Goal: Feedback & Contribution: Leave review/rating

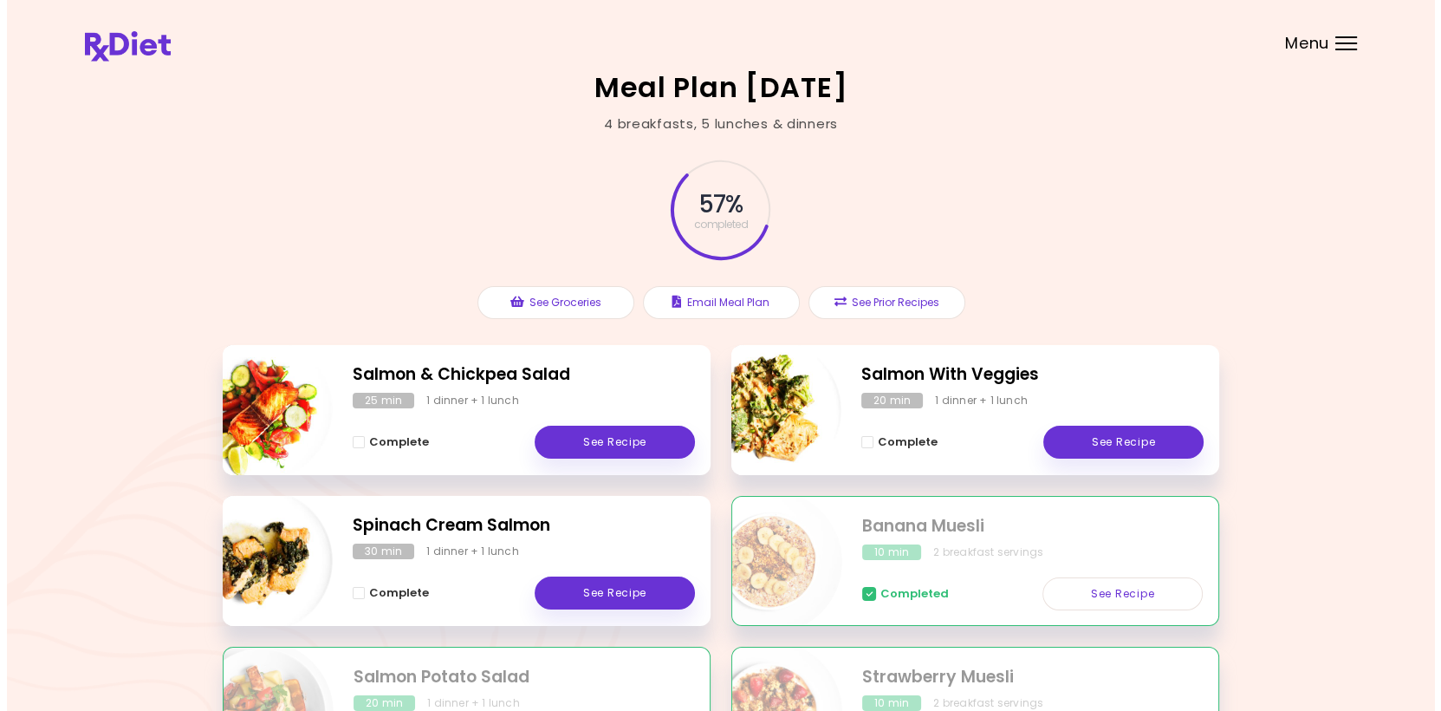
scroll to position [173, 0]
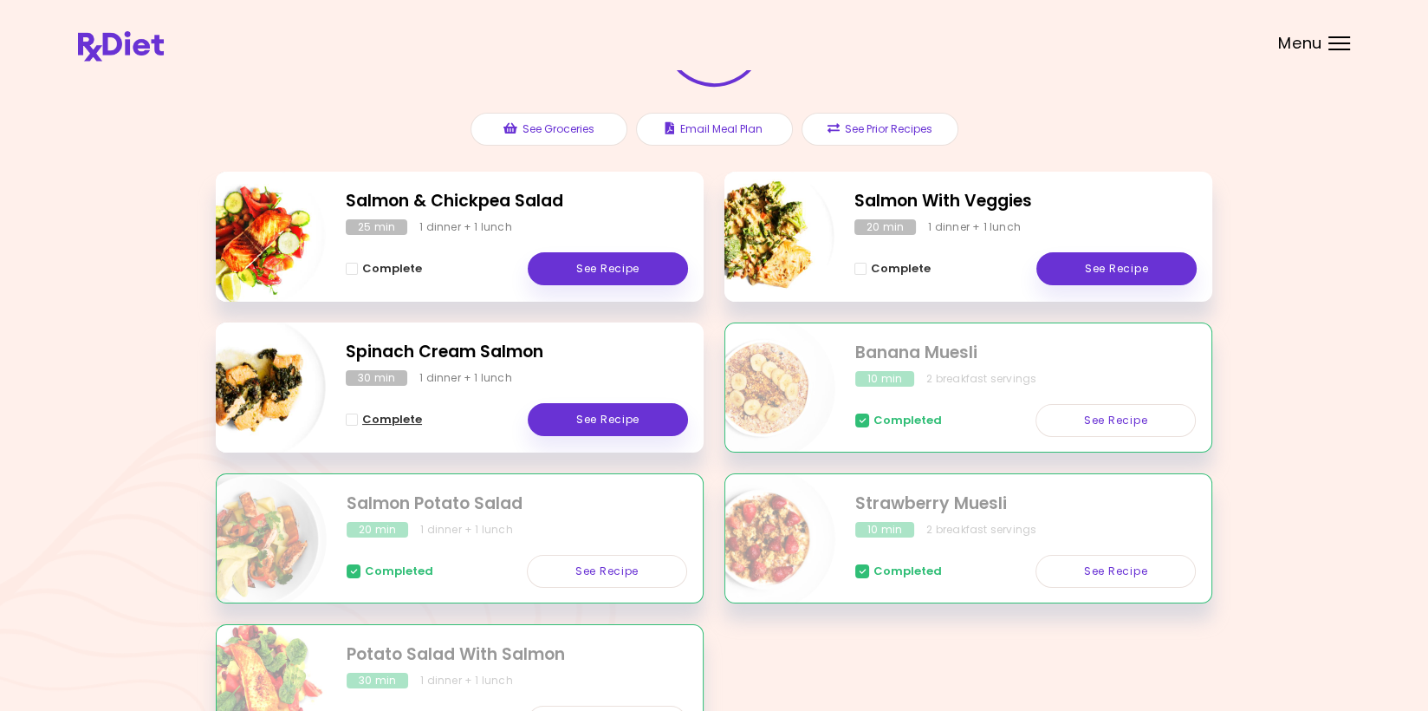
click at [355, 416] on span "Complete - Spinach Cream Salmon" at bounding box center [352, 419] width 12 height 12
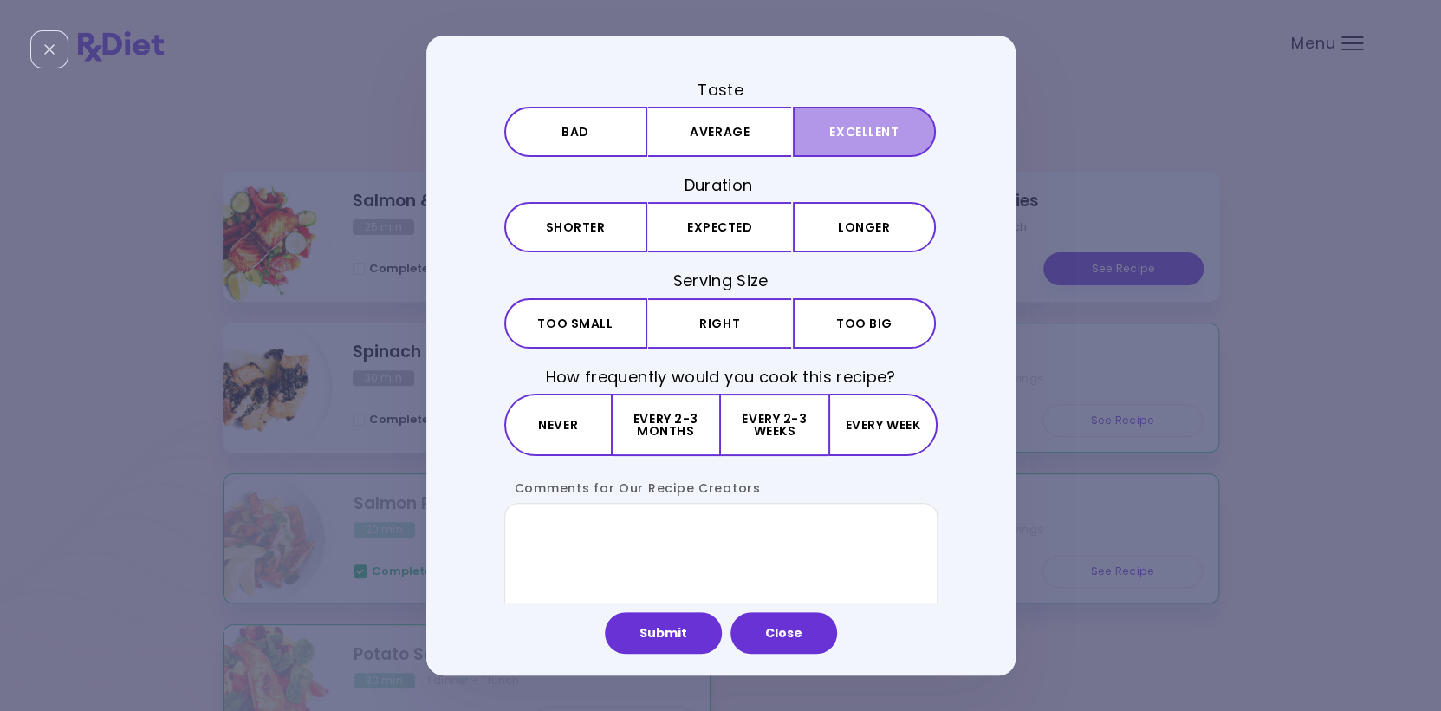
click at [419, 128] on button "Excellent" at bounding box center [864, 132] width 143 height 50
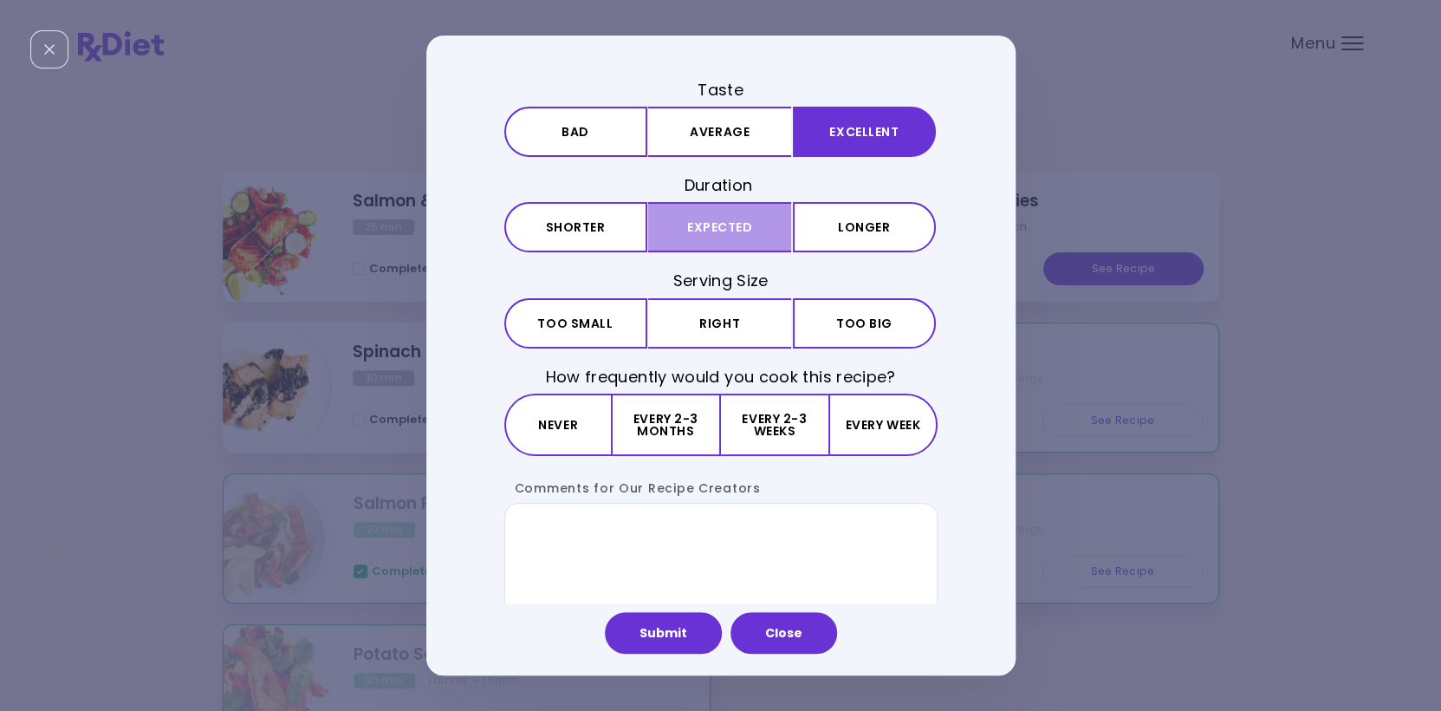
click at [419, 223] on button "Expected" at bounding box center [719, 227] width 143 height 50
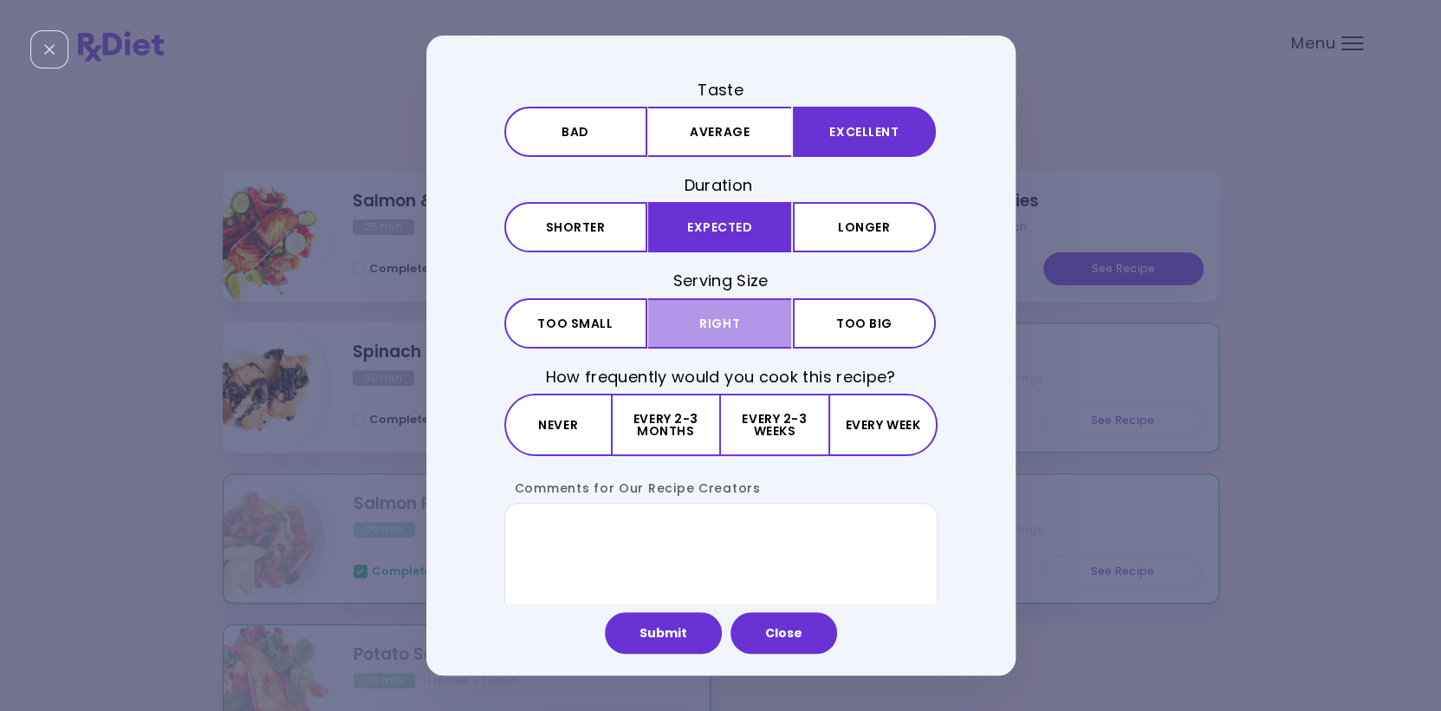
click at [419, 315] on button "Right" at bounding box center [719, 323] width 143 height 50
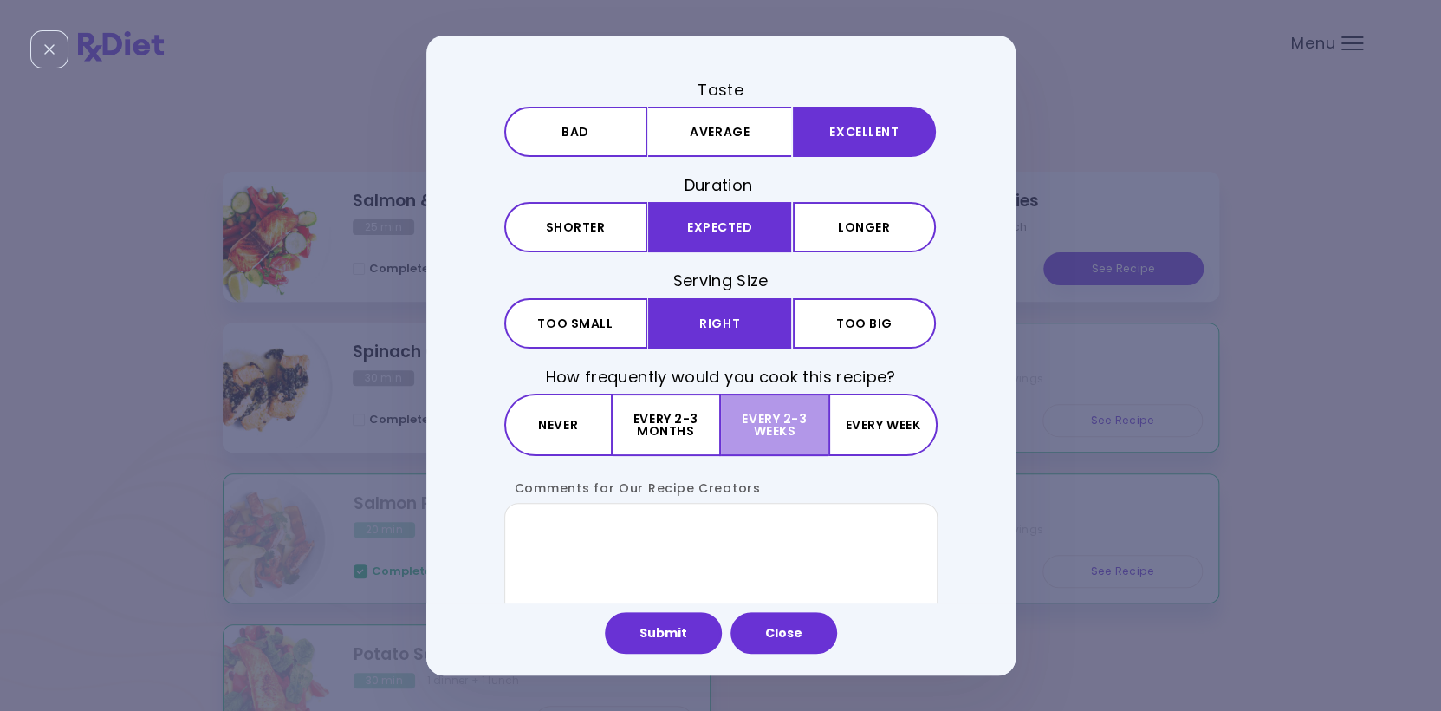
click at [419, 423] on button "Every 2-3 weeks" at bounding box center [774, 424] width 107 height 62
click at [419, 532] on textarea "Comments for Our Recipe Creators" at bounding box center [720, 568] width 433 height 130
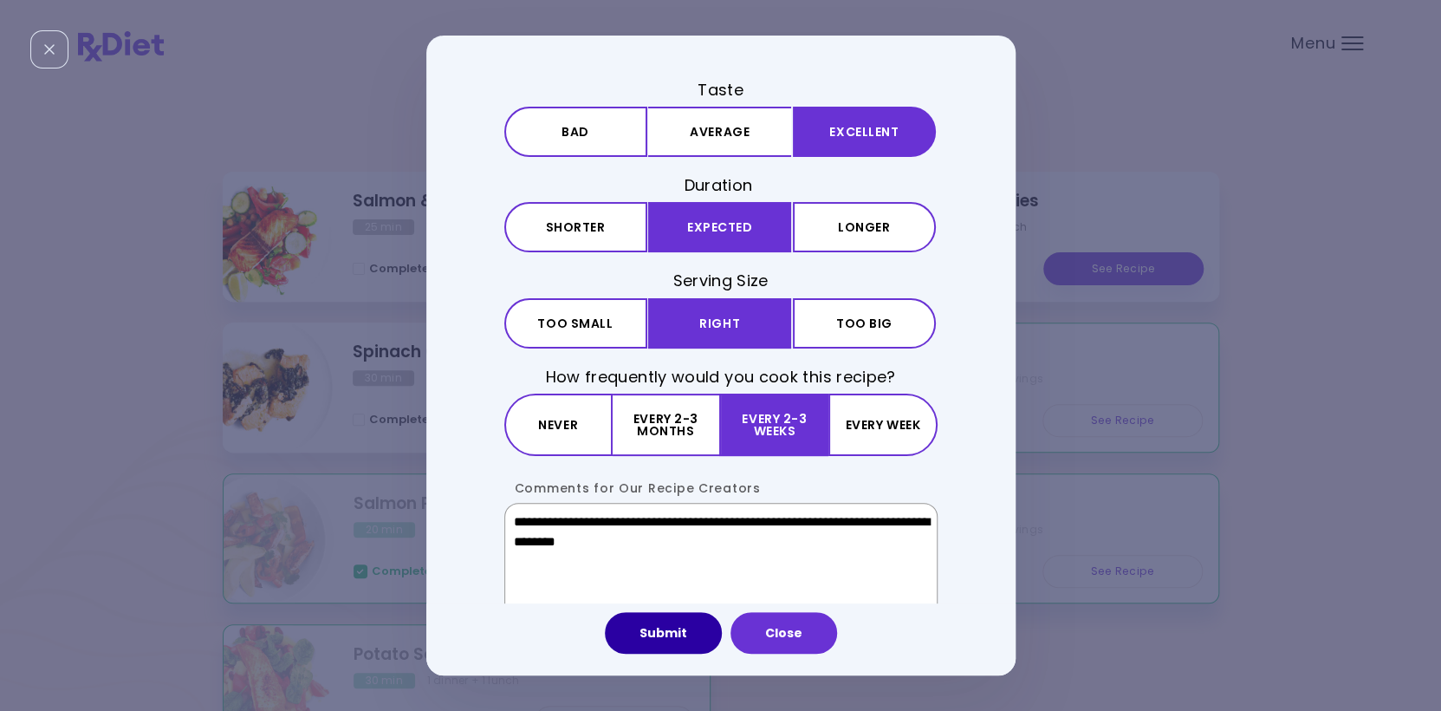
type textarea "**********"
click at [419, 629] on button "Submit" at bounding box center [663, 633] width 117 height 42
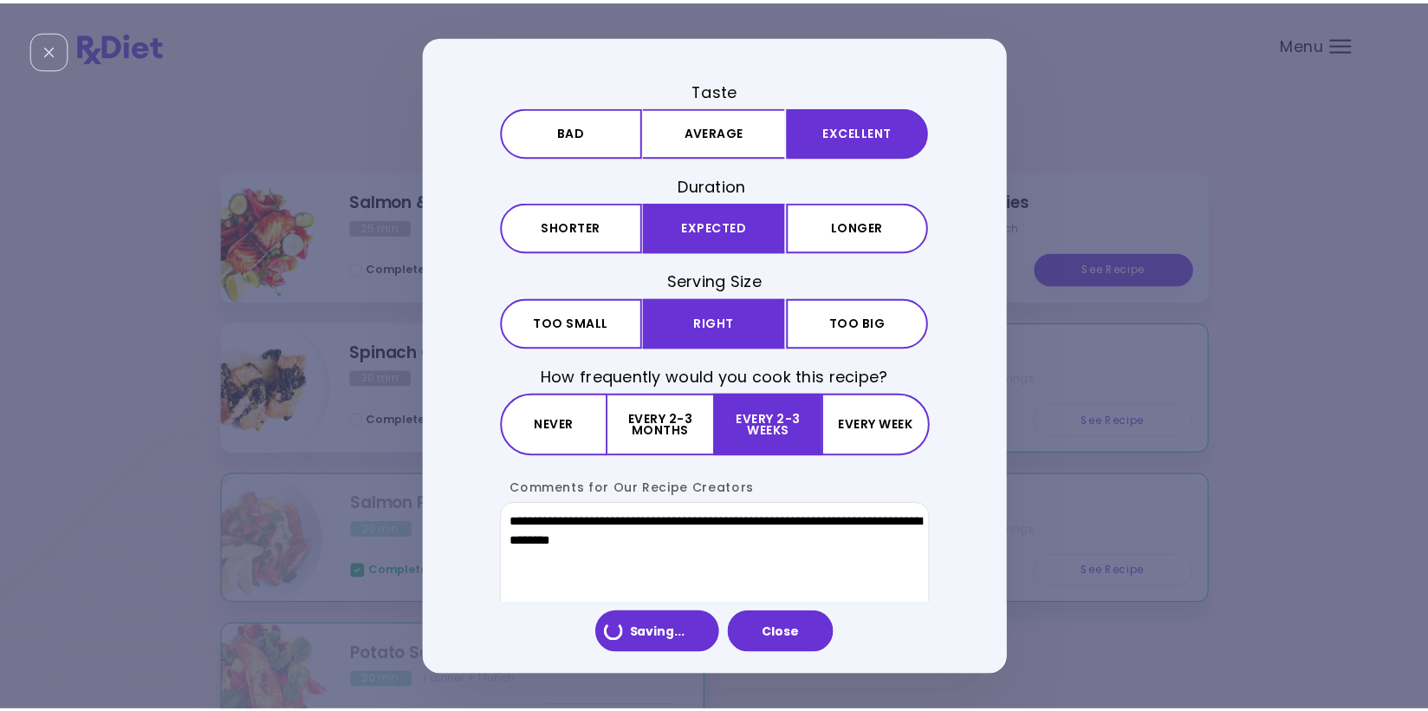
scroll to position [0, 0]
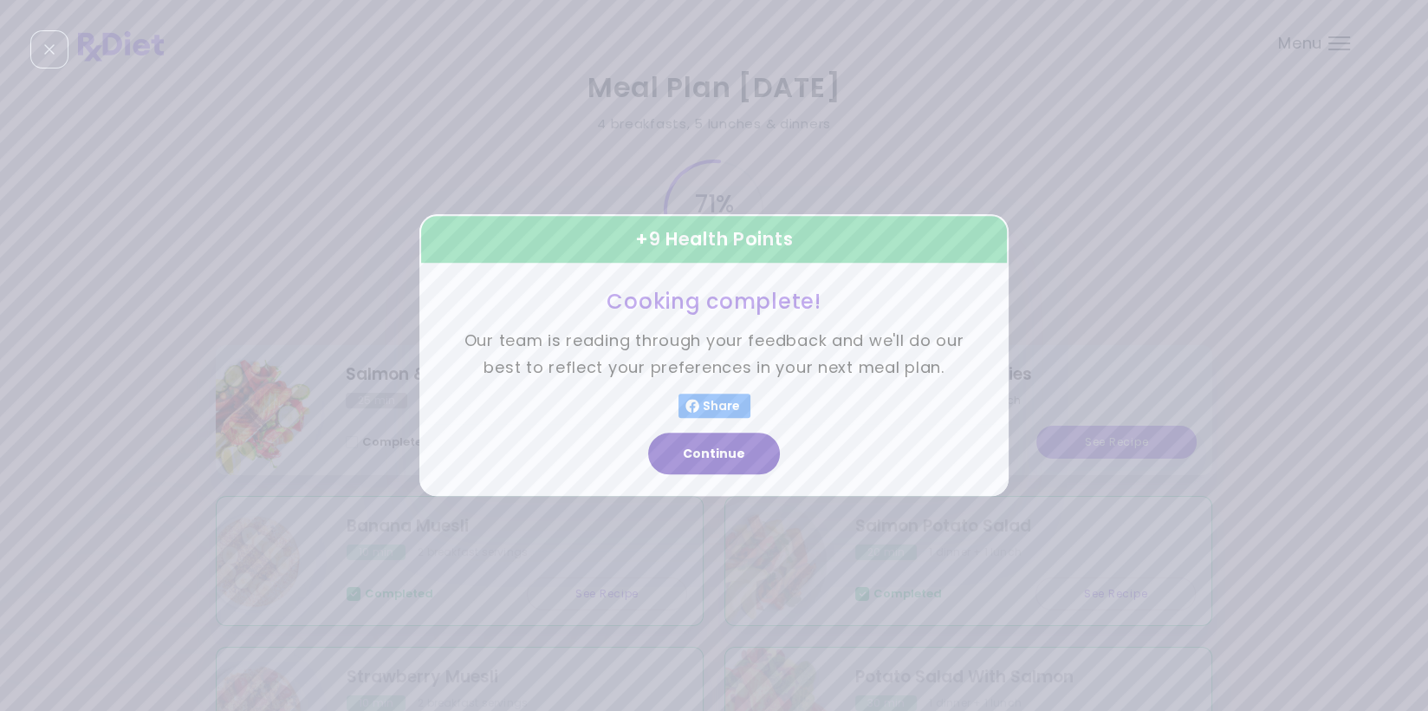
click at [419, 454] on button "Continue" at bounding box center [714, 454] width 132 height 42
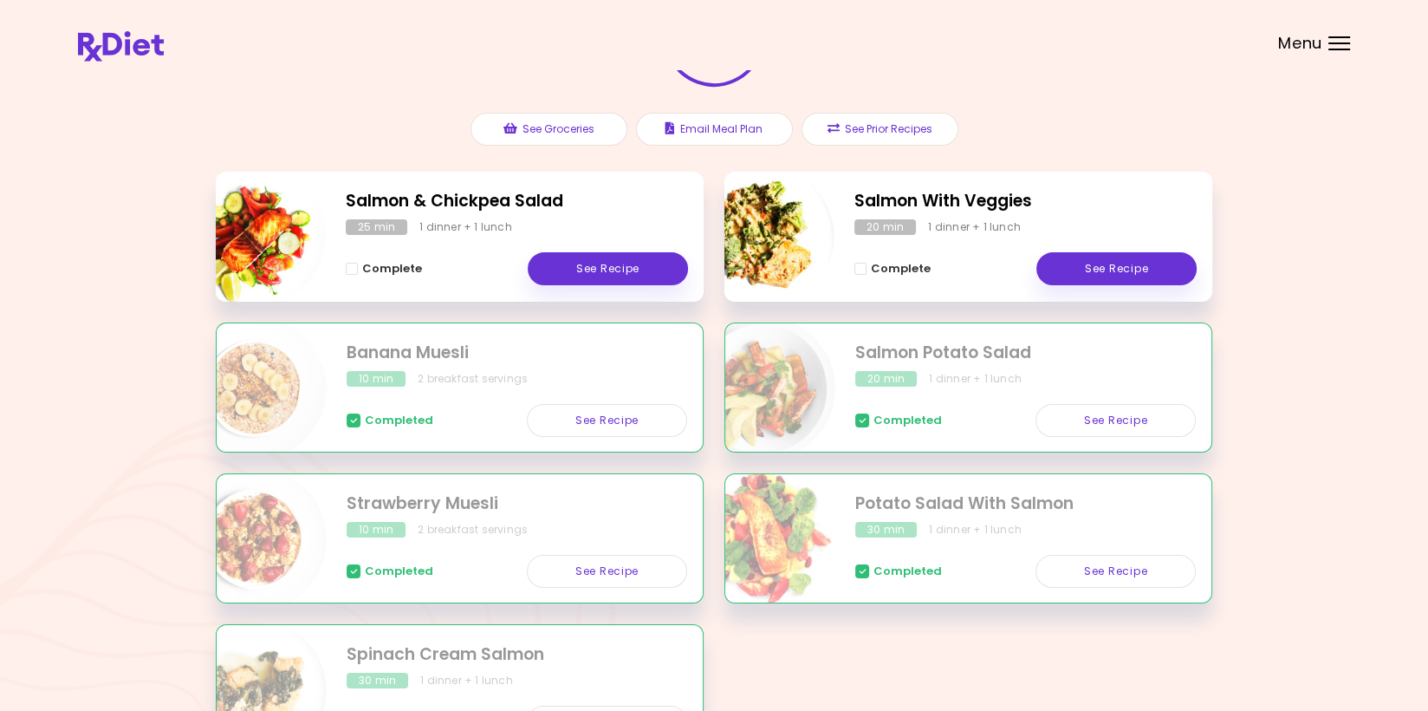
scroll to position [260, 0]
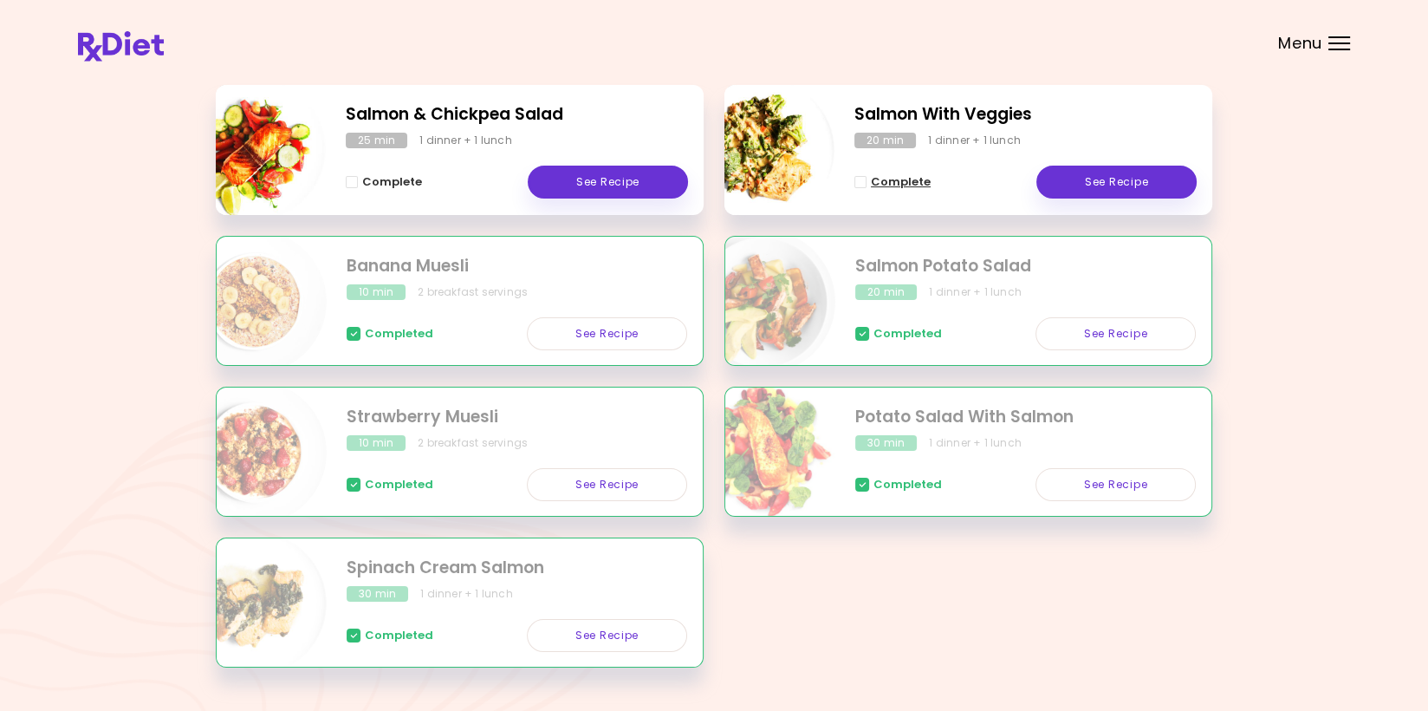
click at [419, 181] on span "Complete - Salmon With Veggies" at bounding box center [861, 182] width 12 height 12
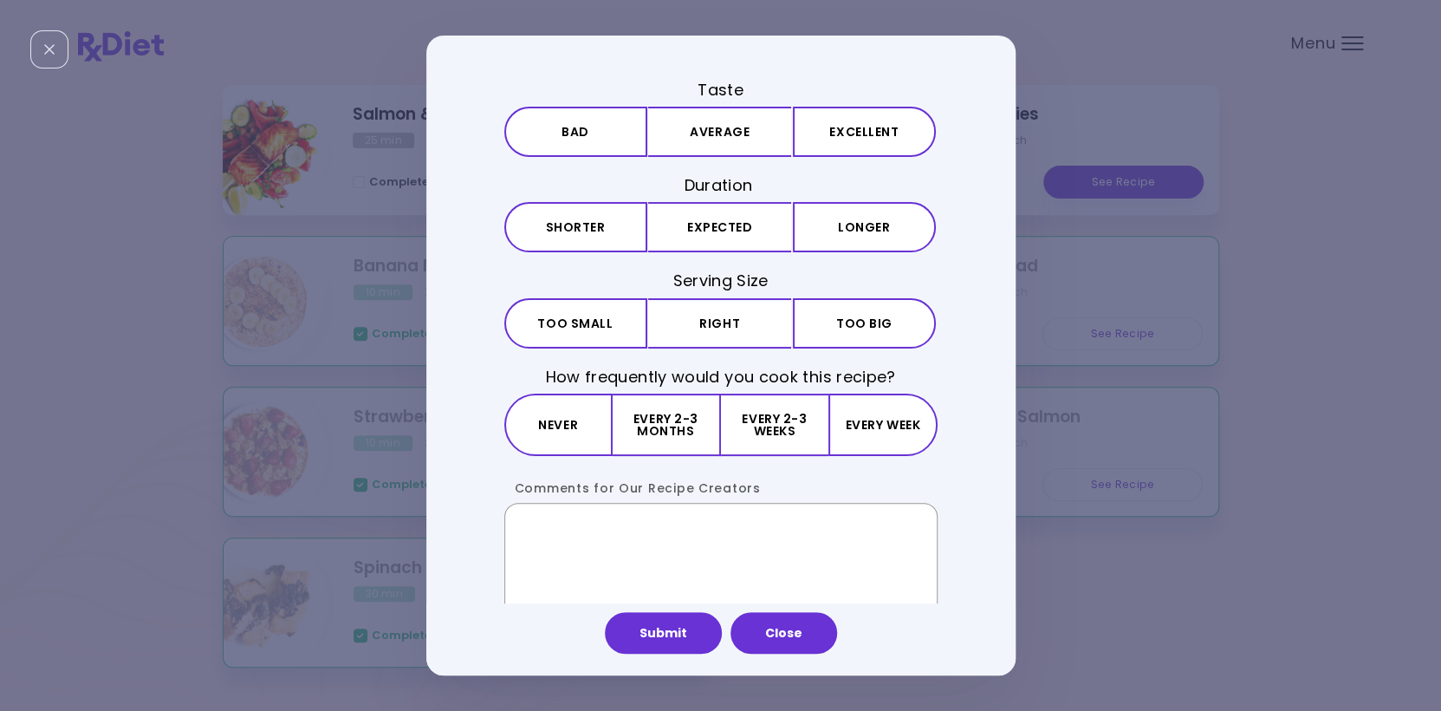
click at [419, 519] on textarea "Comments for Our Recipe Creators" at bounding box center [720, 568] width 433 height 130
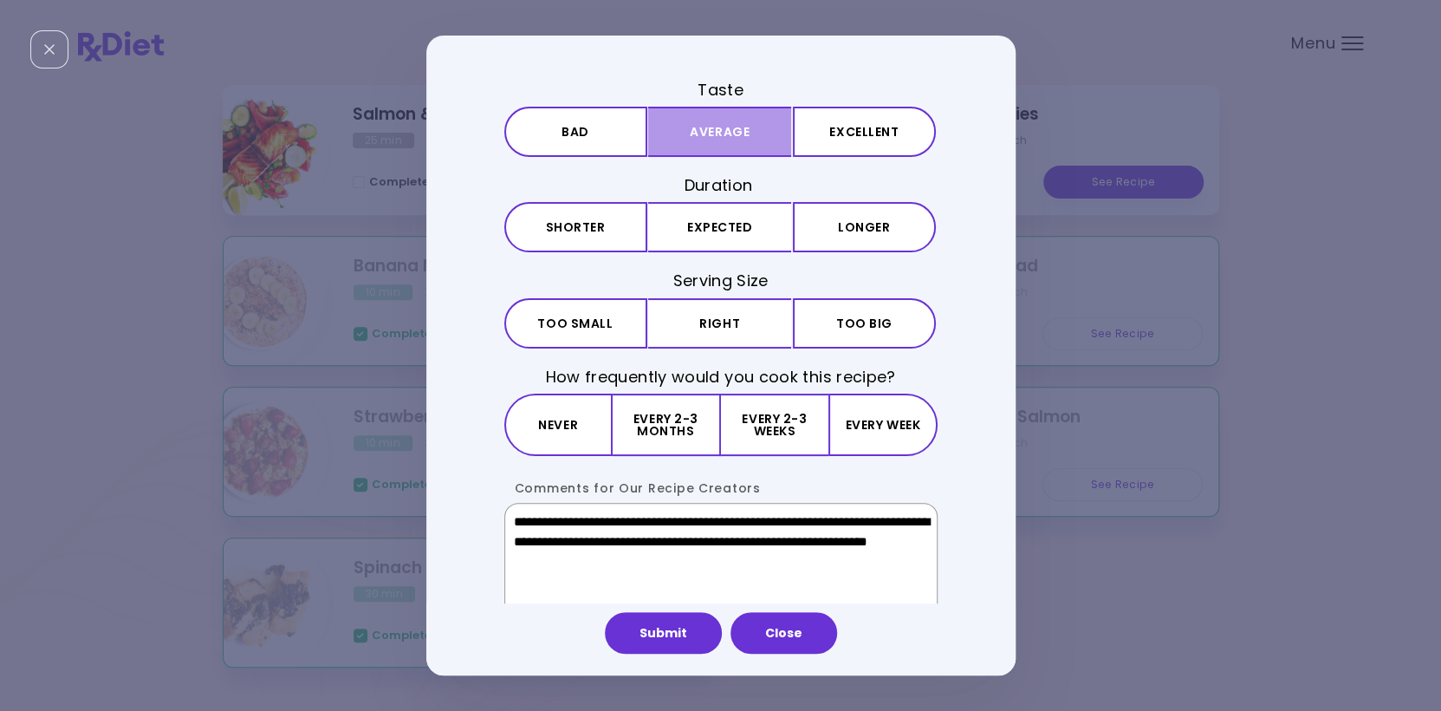
type textarea "**********"
click at [419, 125] on button "Average" at bounding box center [719, 132] width 143 height 50
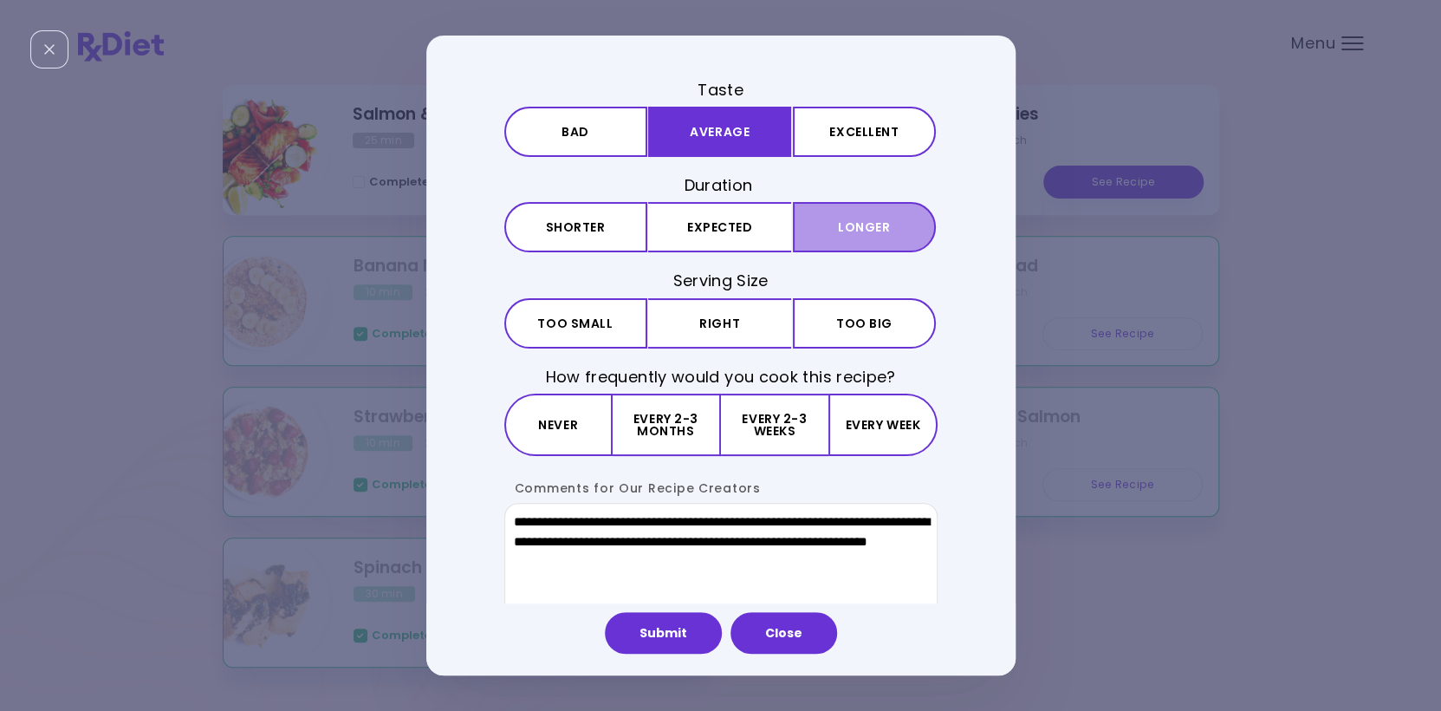
click at [419, 224] on button "Longer" at bounding box center [864, 227] width 143 height 50
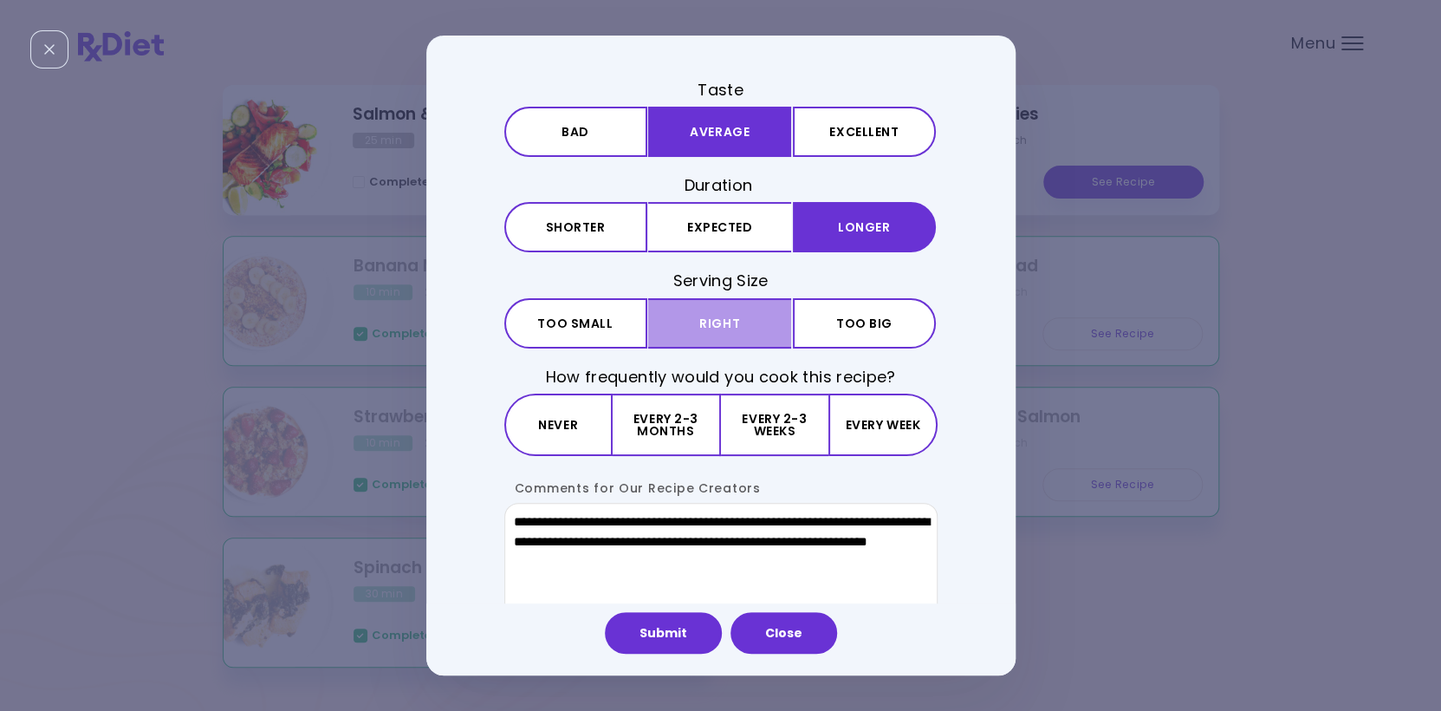
click at [419, 318] on button "Right" at bounding box center [719, 323] width 143 height 50
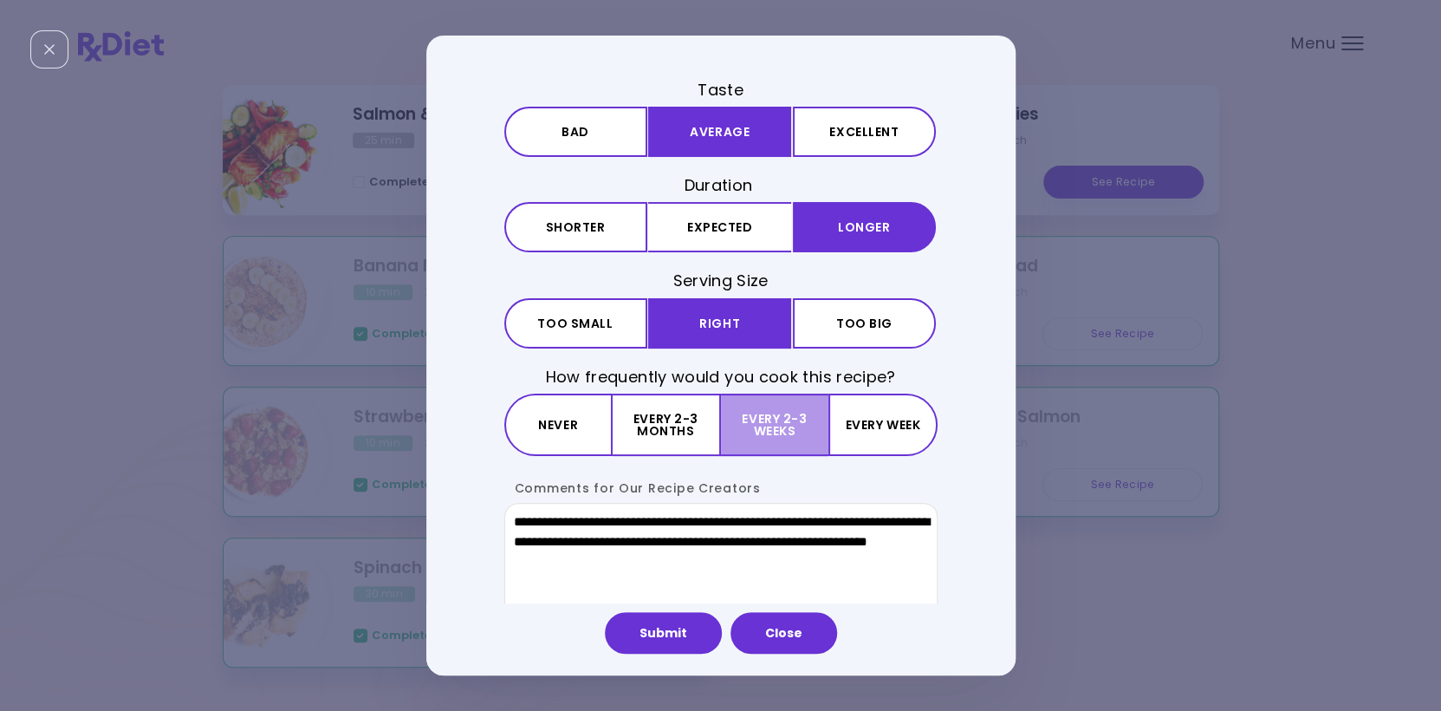
click at [419, 413] on button "Every 2-3 weeks" at bounding box center [774, 424] width 107 height 62
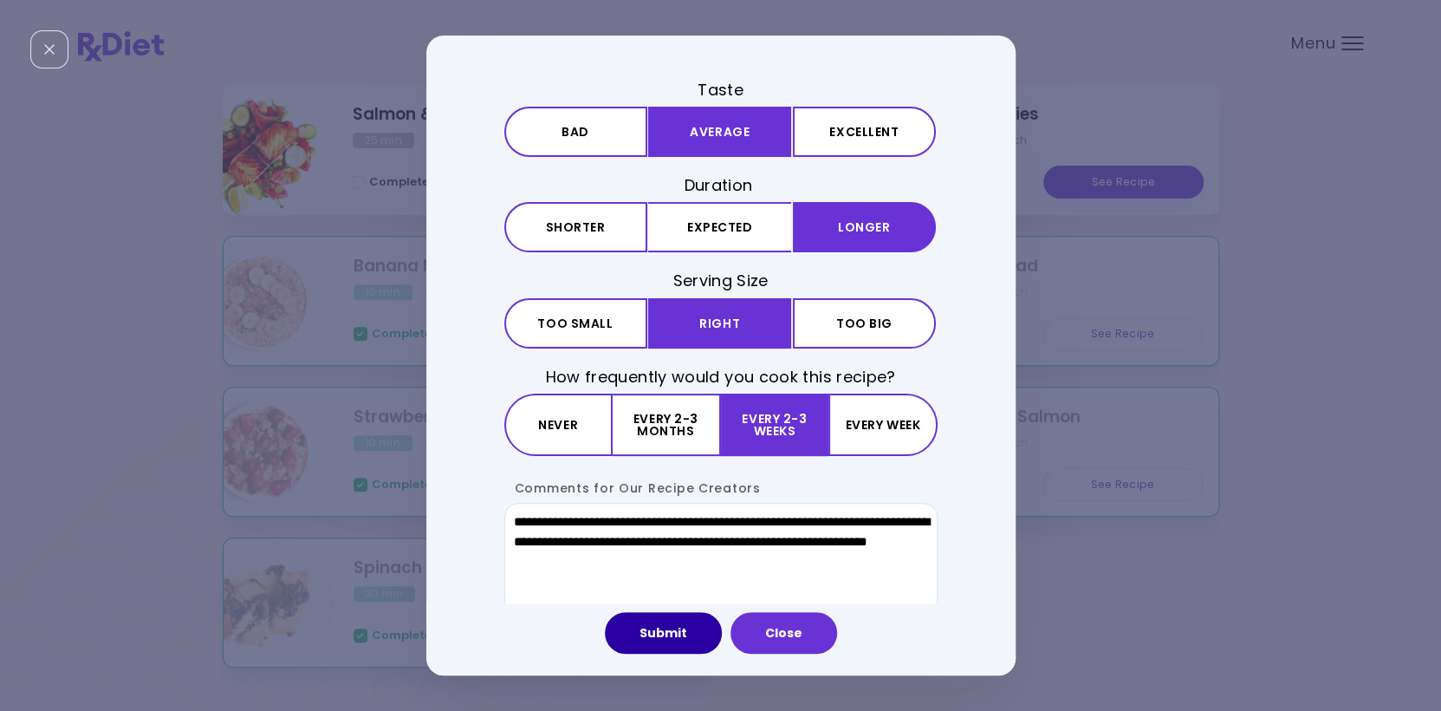
click at [419, 627] on button "Submit" at bounding box center [663, 633] width 117 height 42
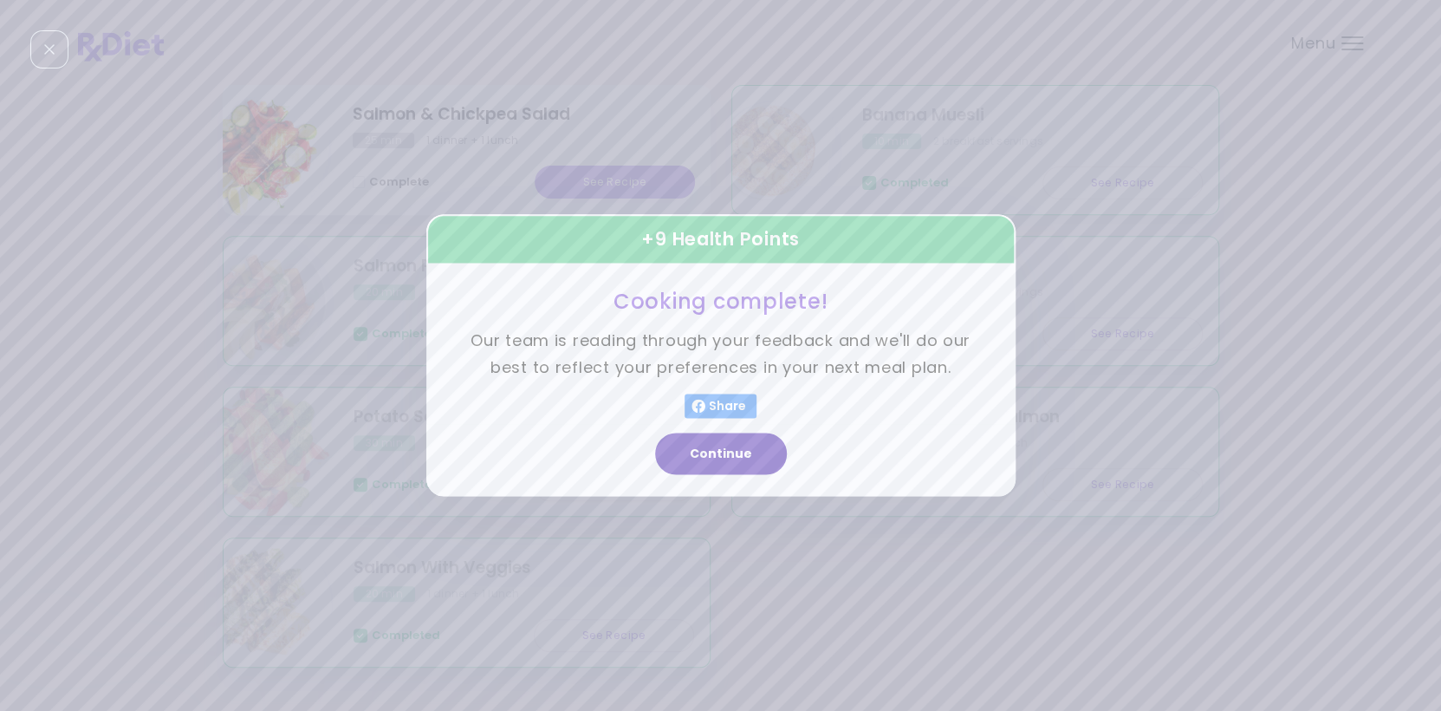
click at [419, 448] on button "Continue" at bounding box center [721, 454] width 132 height 42
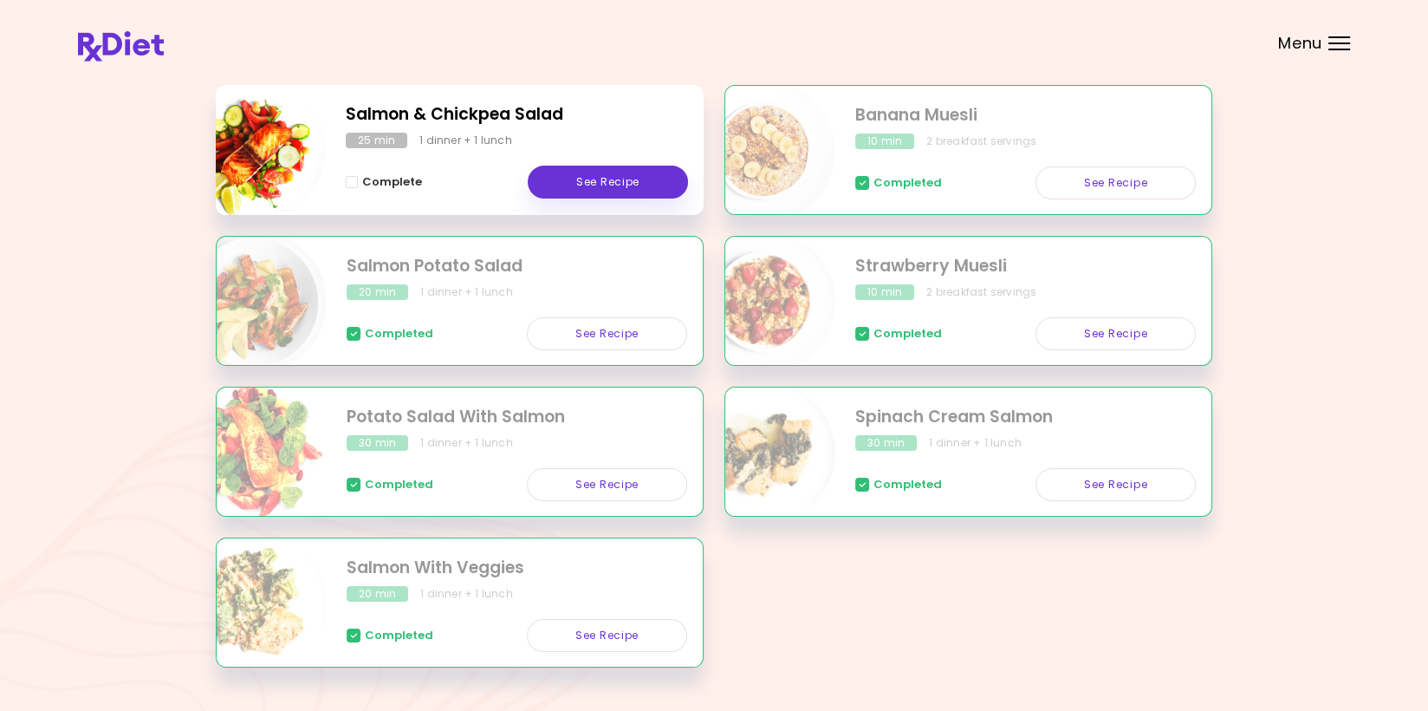
click at [419, 44] on div "Menu" at bounding box center [1340, 43] width 22 height 14
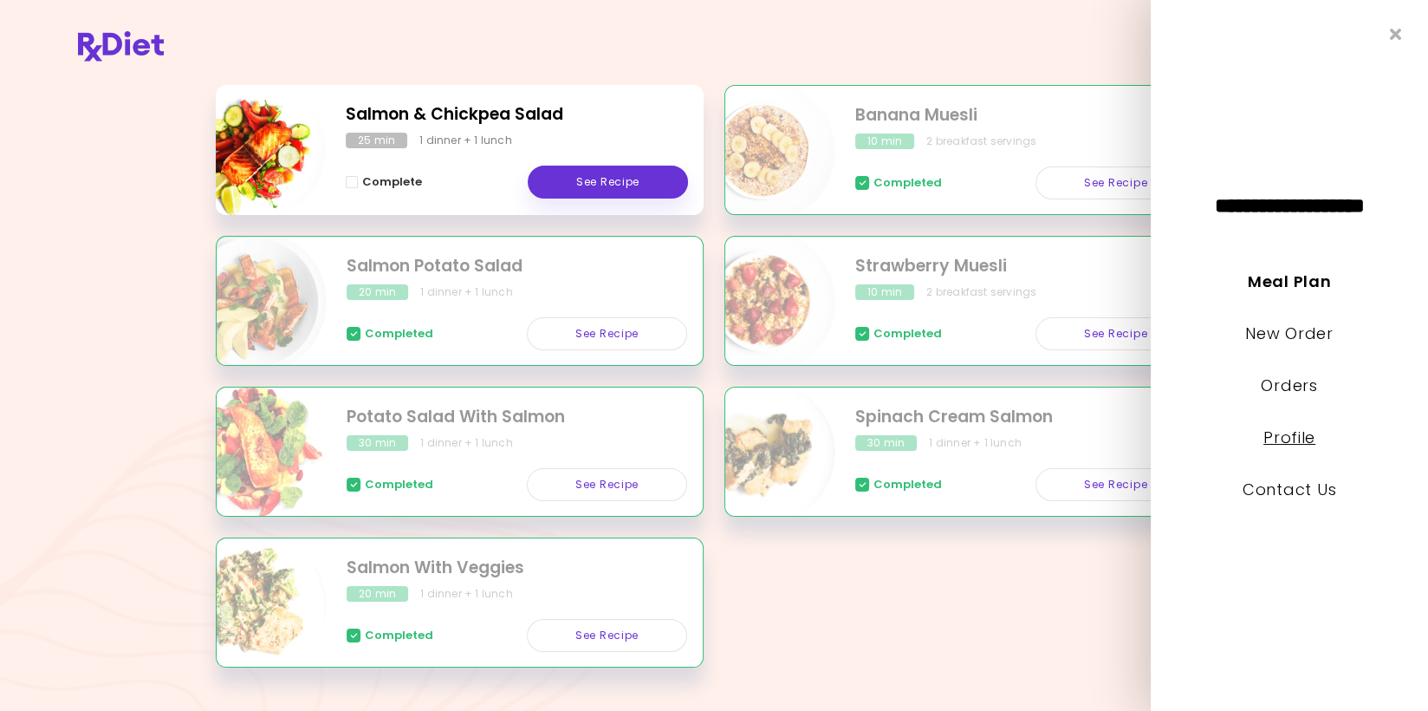
click at [419, 438] on link "Profile" at bounding box center [1290, 437] width 52 height 22
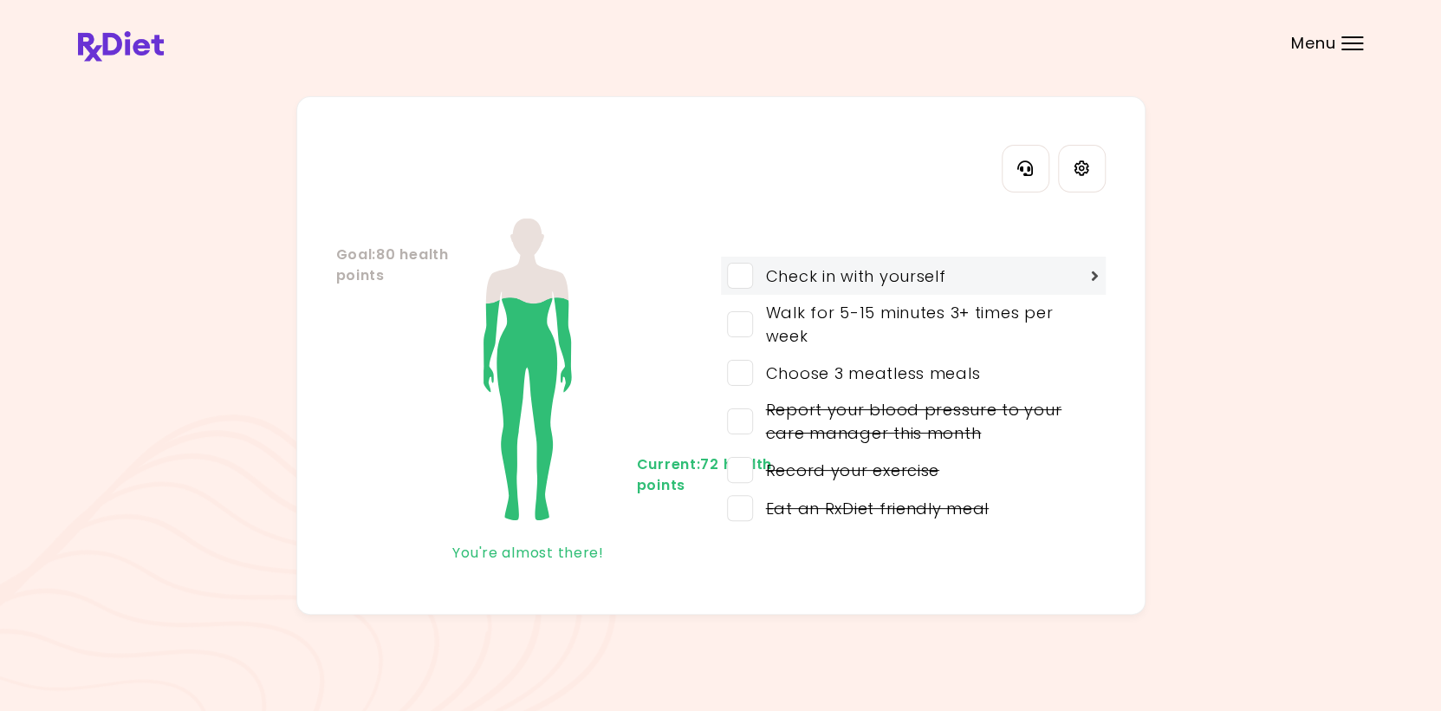
click at [419, 274] on div "Check in with yourself" at bounding box center [913, 276] width 385 height 38
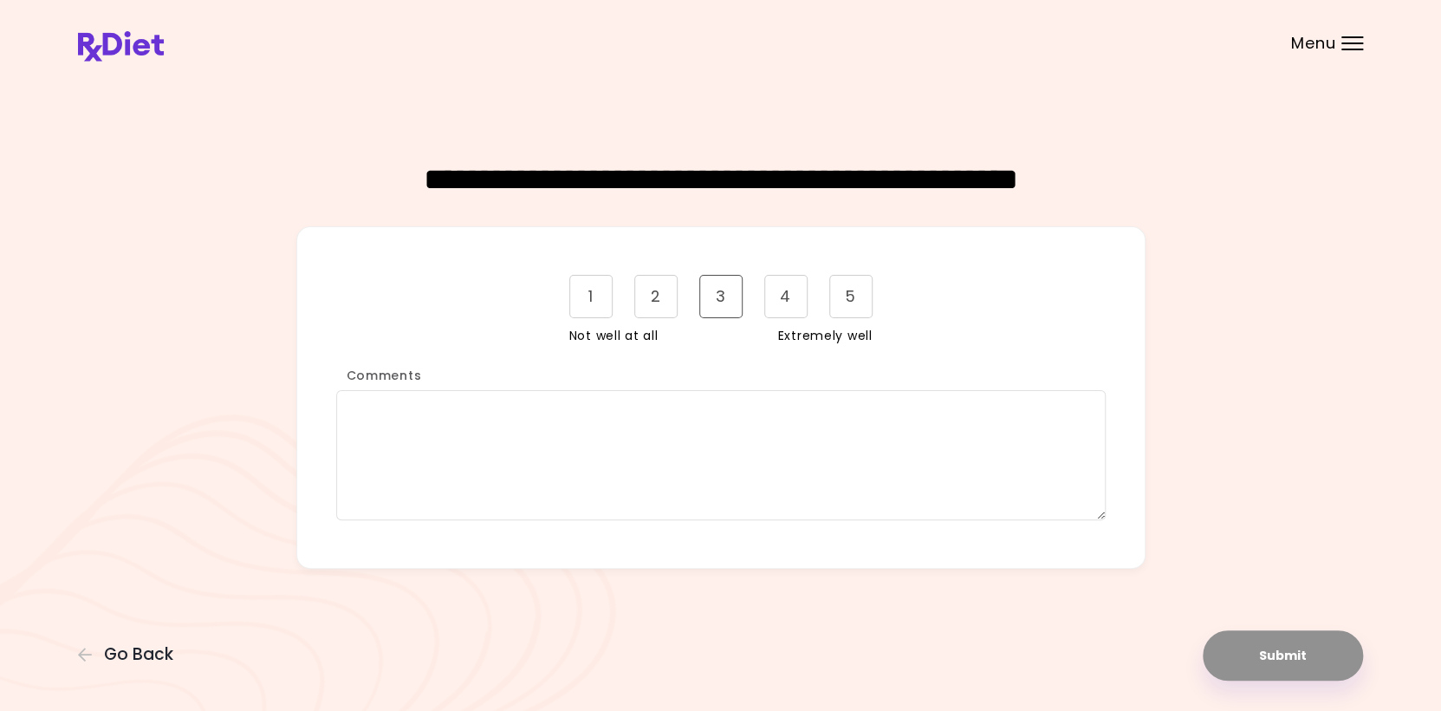
click at [419, 298] on div "3" at bounding box center [720, 296] width 43 height 43
click at [373, 432] on textarea "Comments" at bounding box center [721, 455] width 770 height 130
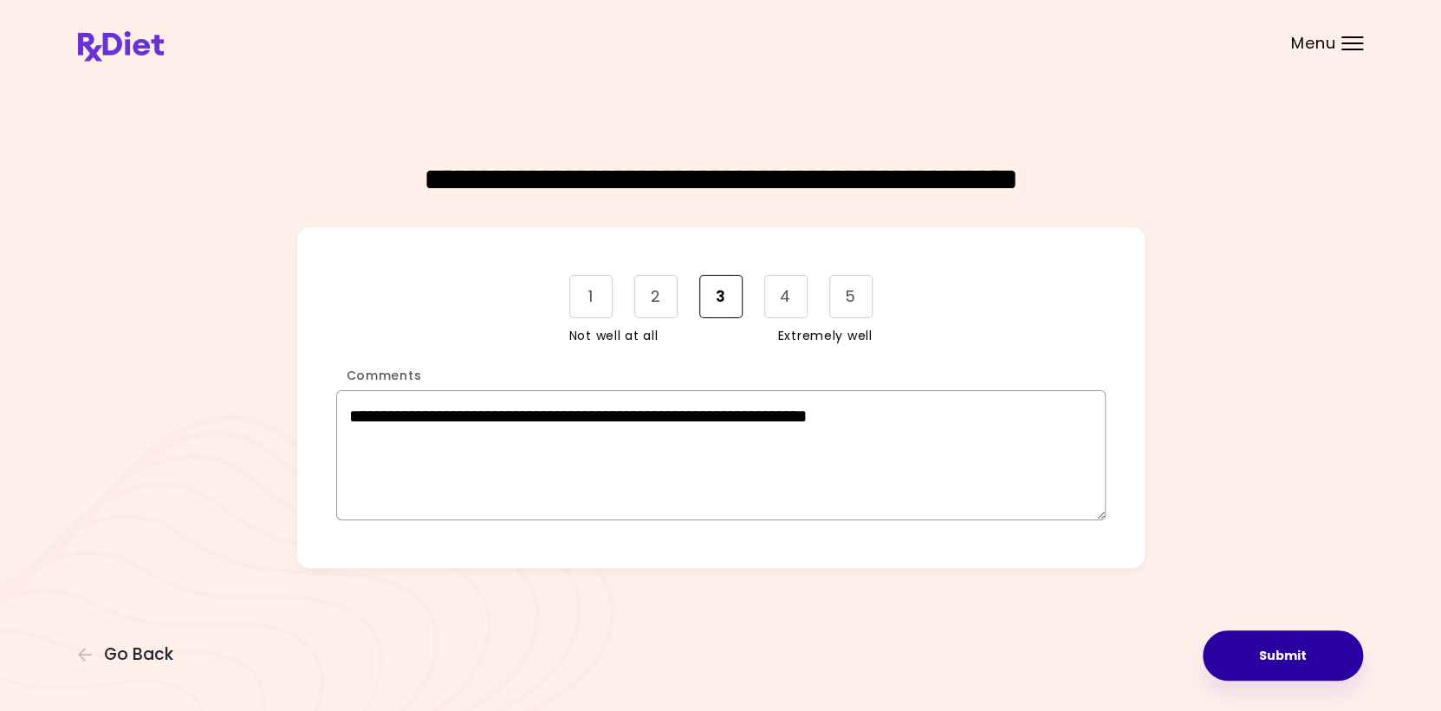
type textarea "**********"
click at [419, 650] on button "Submit" at bounding box center [1283, 655] width 160 height 50
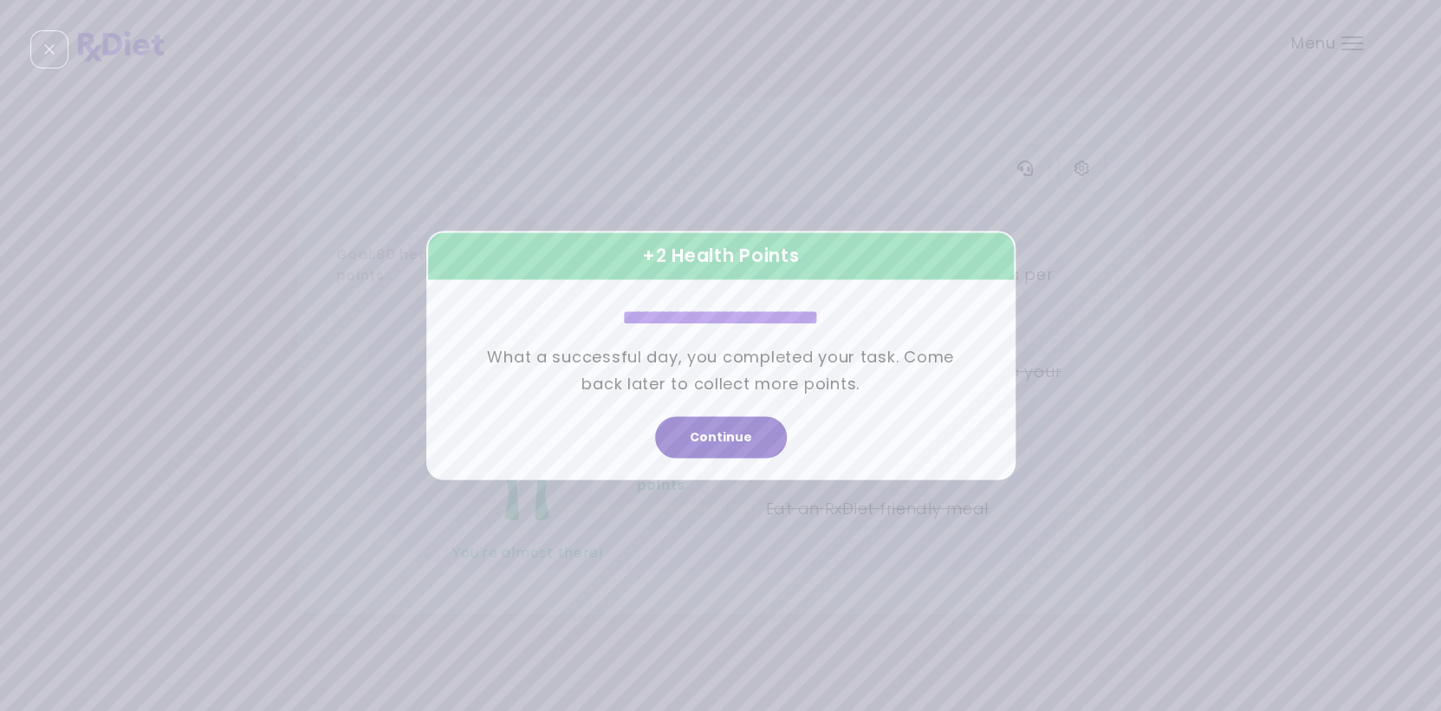
click at [419, 438] on button "Continue" at bounding box center [721, 438] width 132 height 42
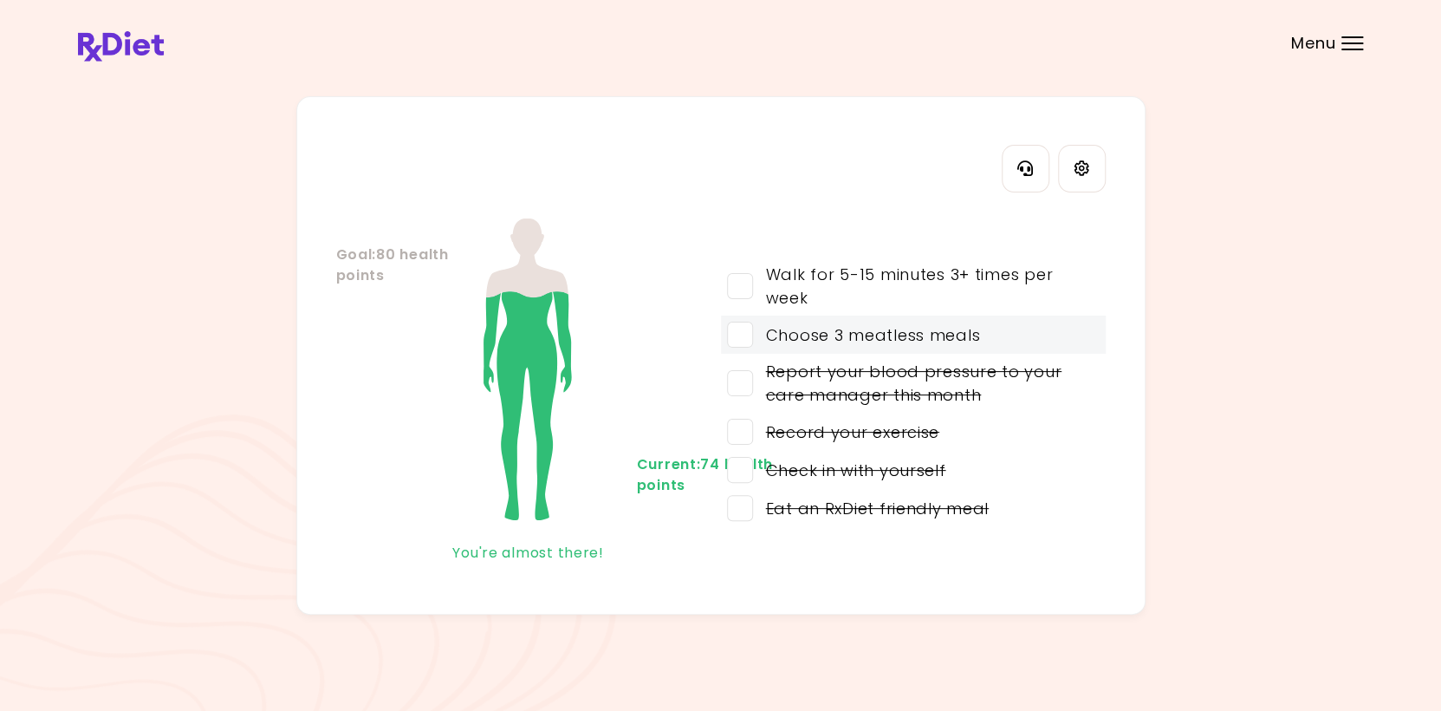
click at [419, 335] on span at bounding box center [740, 335] width 26 height 26
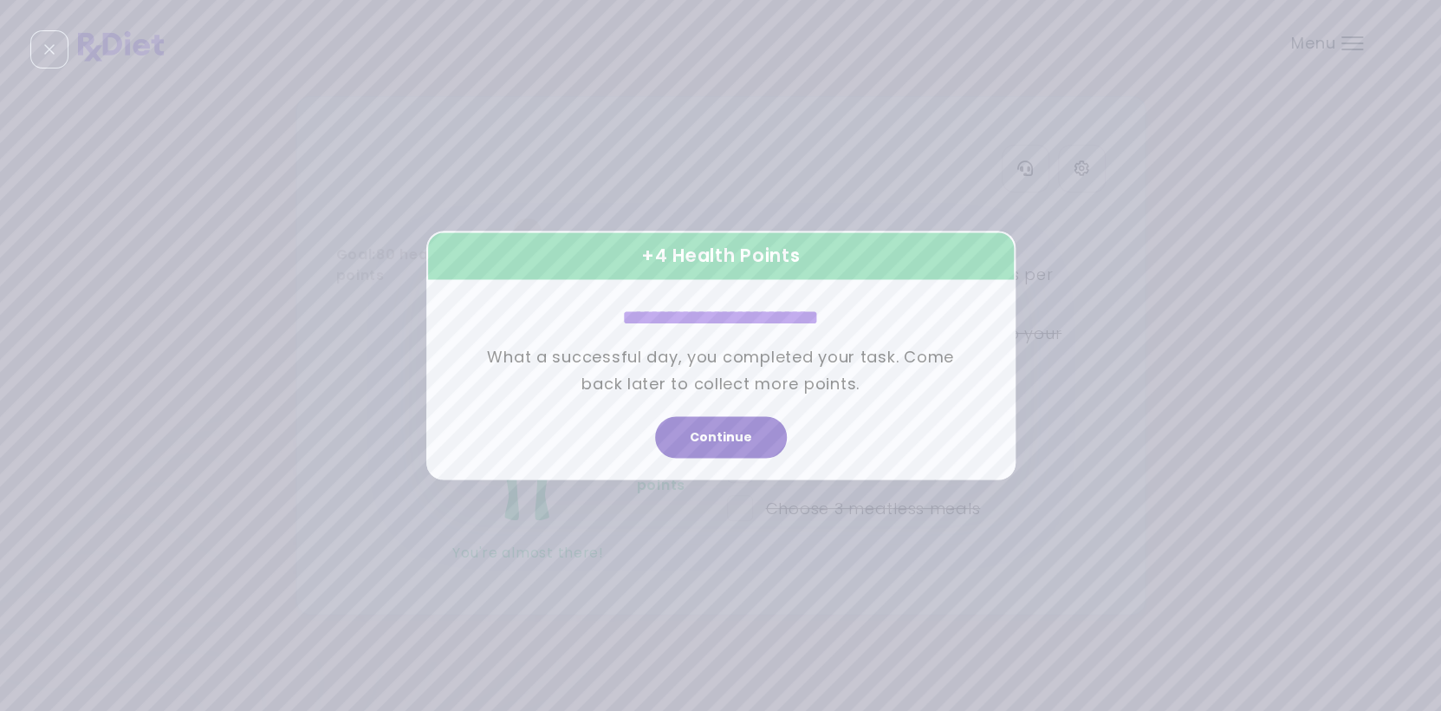
click at [419, 432] on button "Continue" at bounding box center [721, 438] width 132 height 42
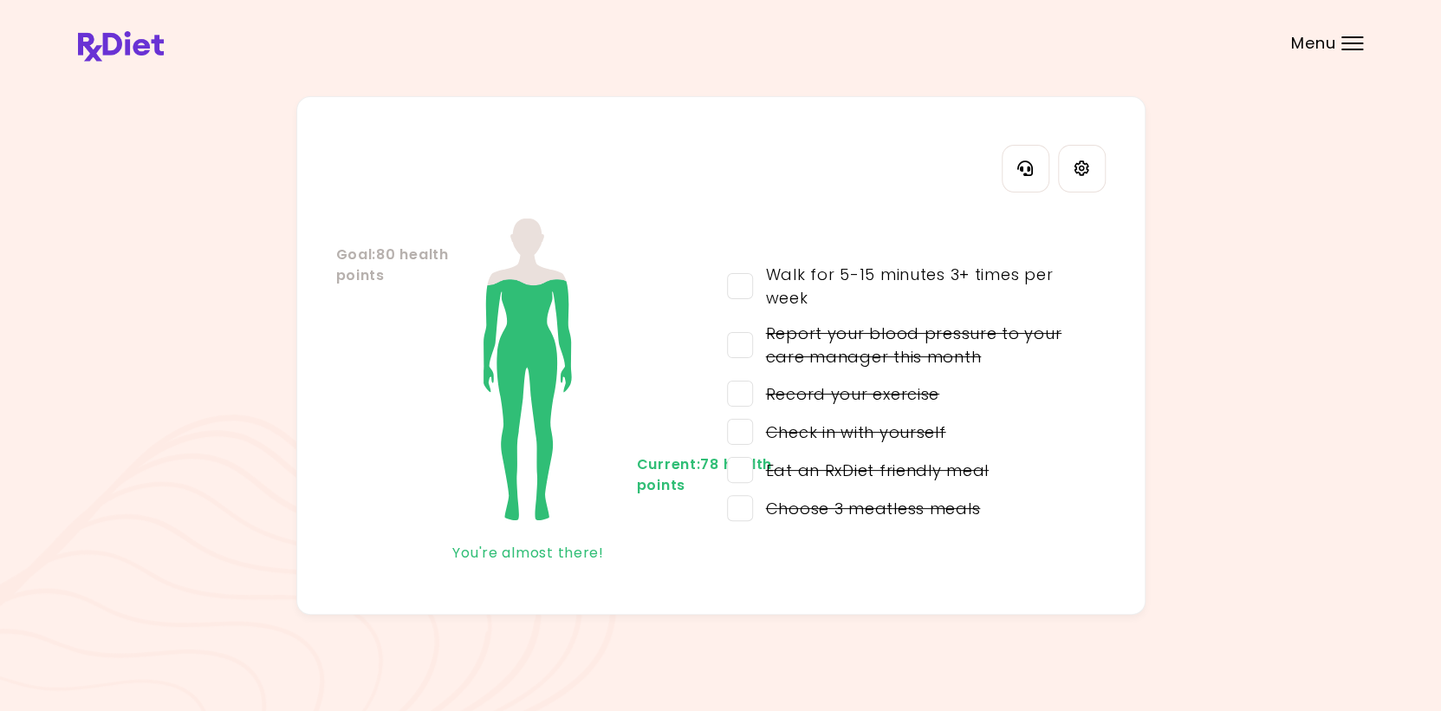
click at [419, 41] on div "Menu" at bounding box center [1353, 43] width 22 height 14
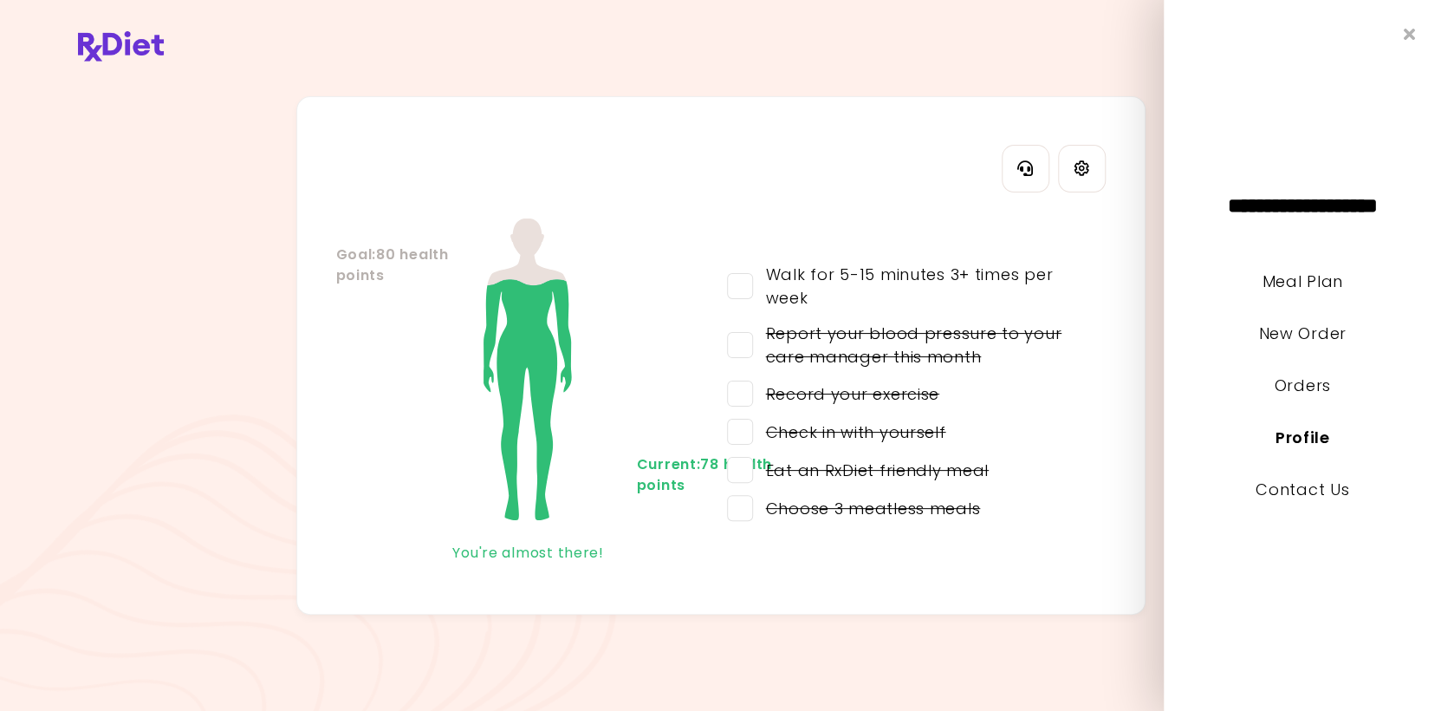
click at [419, 45] on header at bounding box center [720, 34] width 1441 height 69
